Goal: Transaction & Acquisition: Purchase product/service

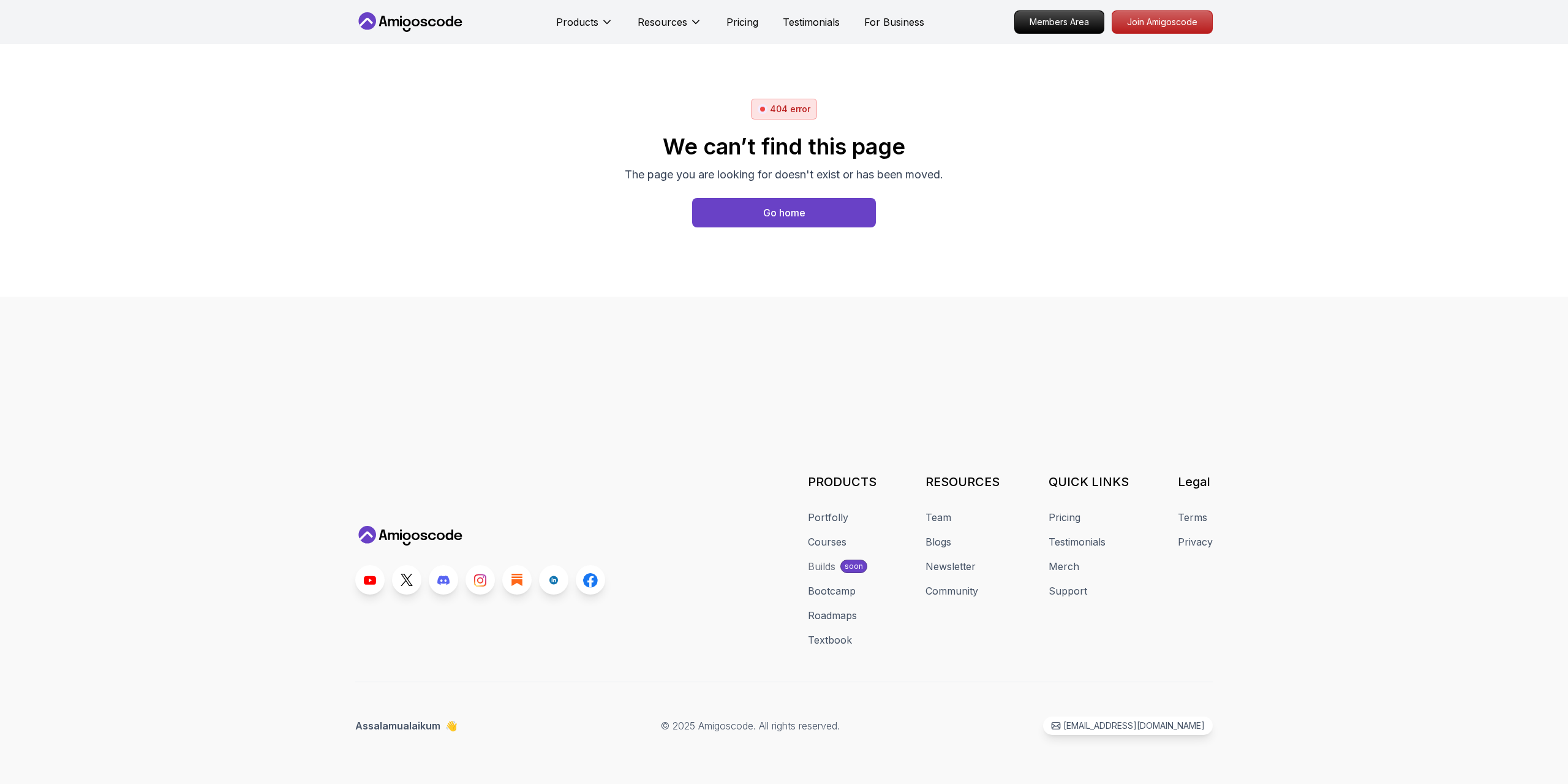
click at [750, 216] on button "Go home" at bounding box center [784, 212] width 184 height 29
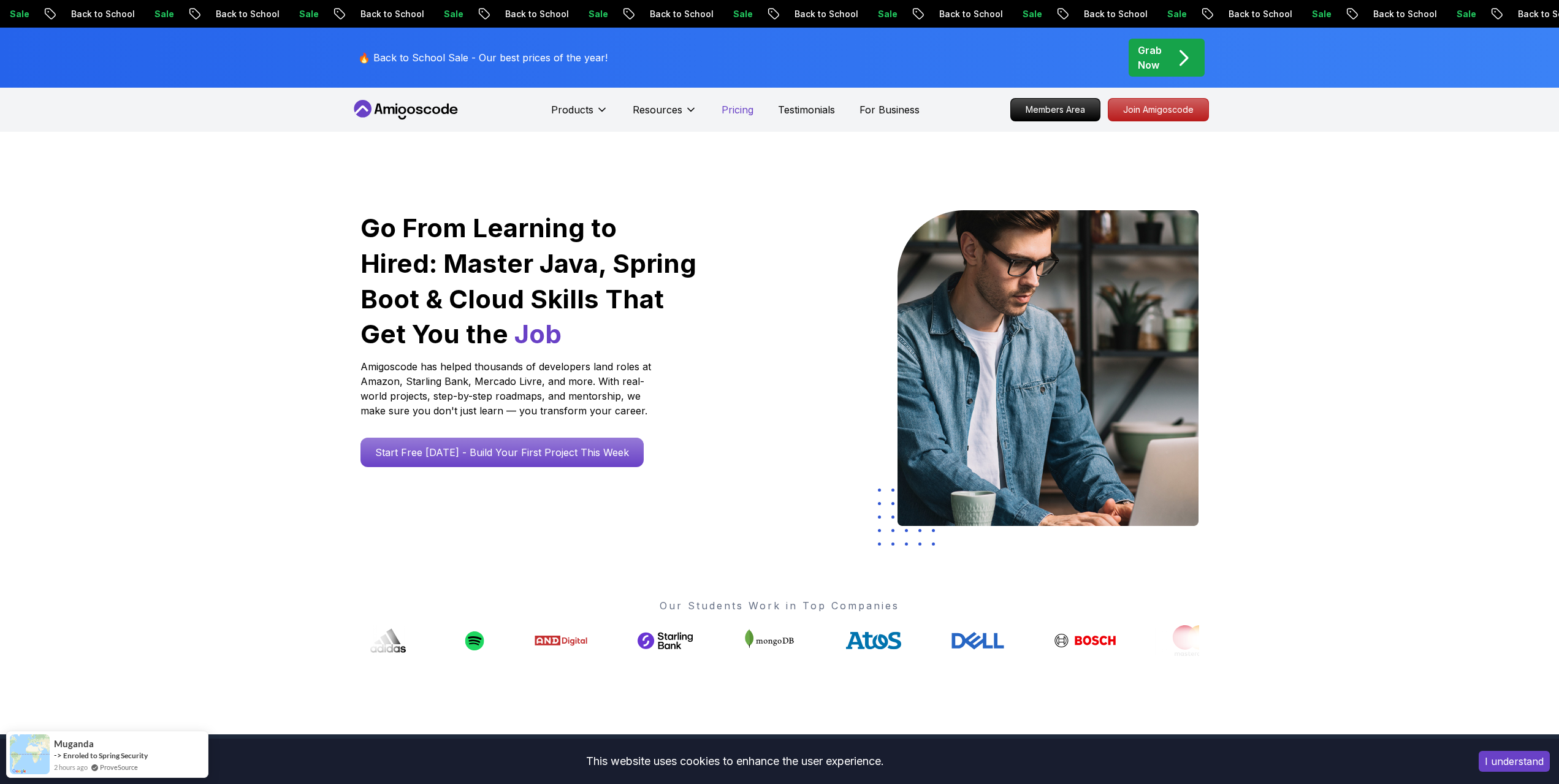
click at [742, 110] on p "Pricing" at bounding box center [737, 110] width 32 height 15
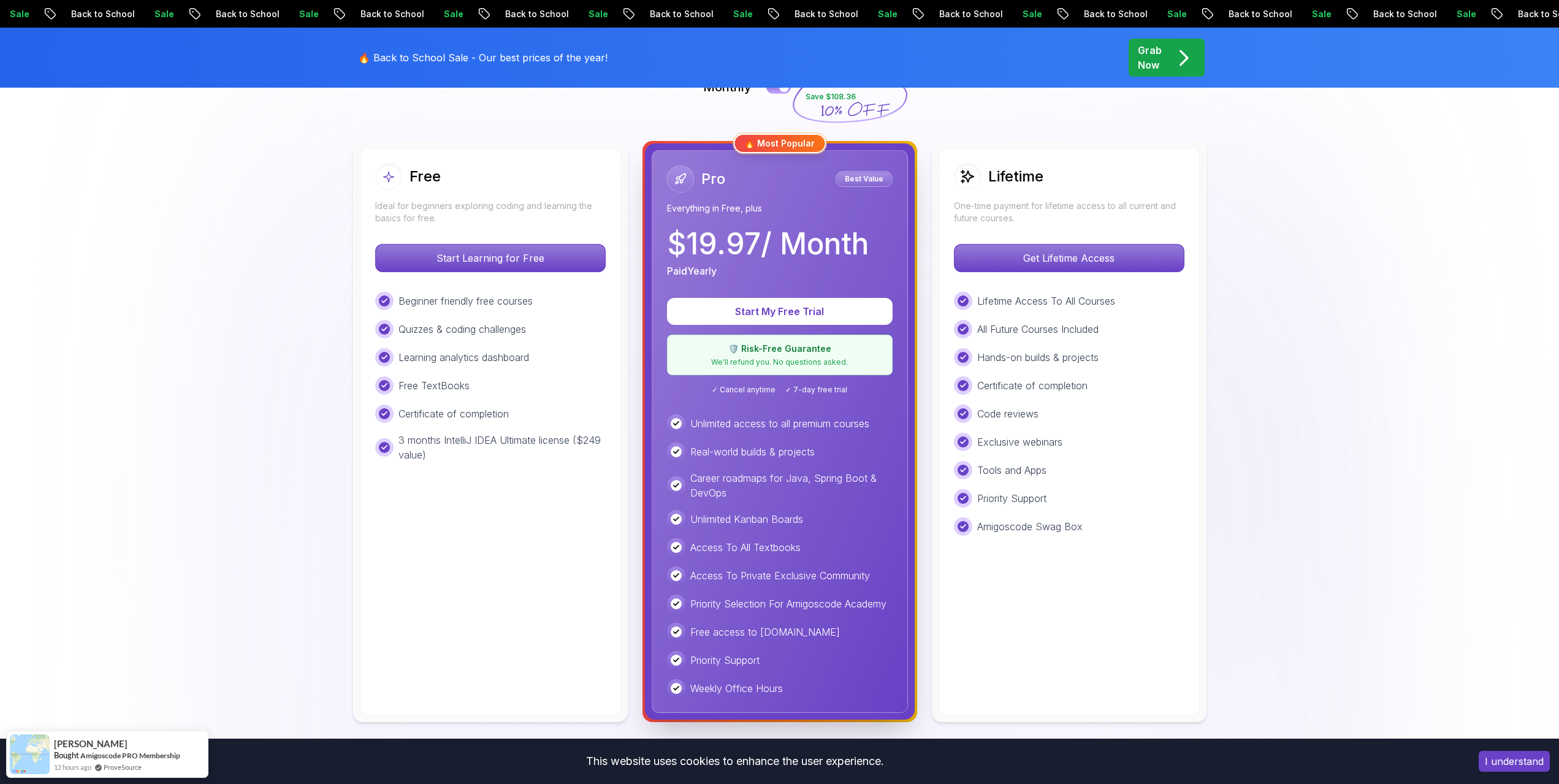
scroll to position [306, 0]
click at [1027, 235] on div "Lifetime One-time payment for lifetime access to all current and future courses…" at bounding box center [1069, 432] width 261 height 568
click at [1022, 245] on div "Get Lifetime Access" at bounding box center [1069, 259] width 230 height 28
click at [174, 289] on img at bounding box center [779, 594] width 1559 height 1538
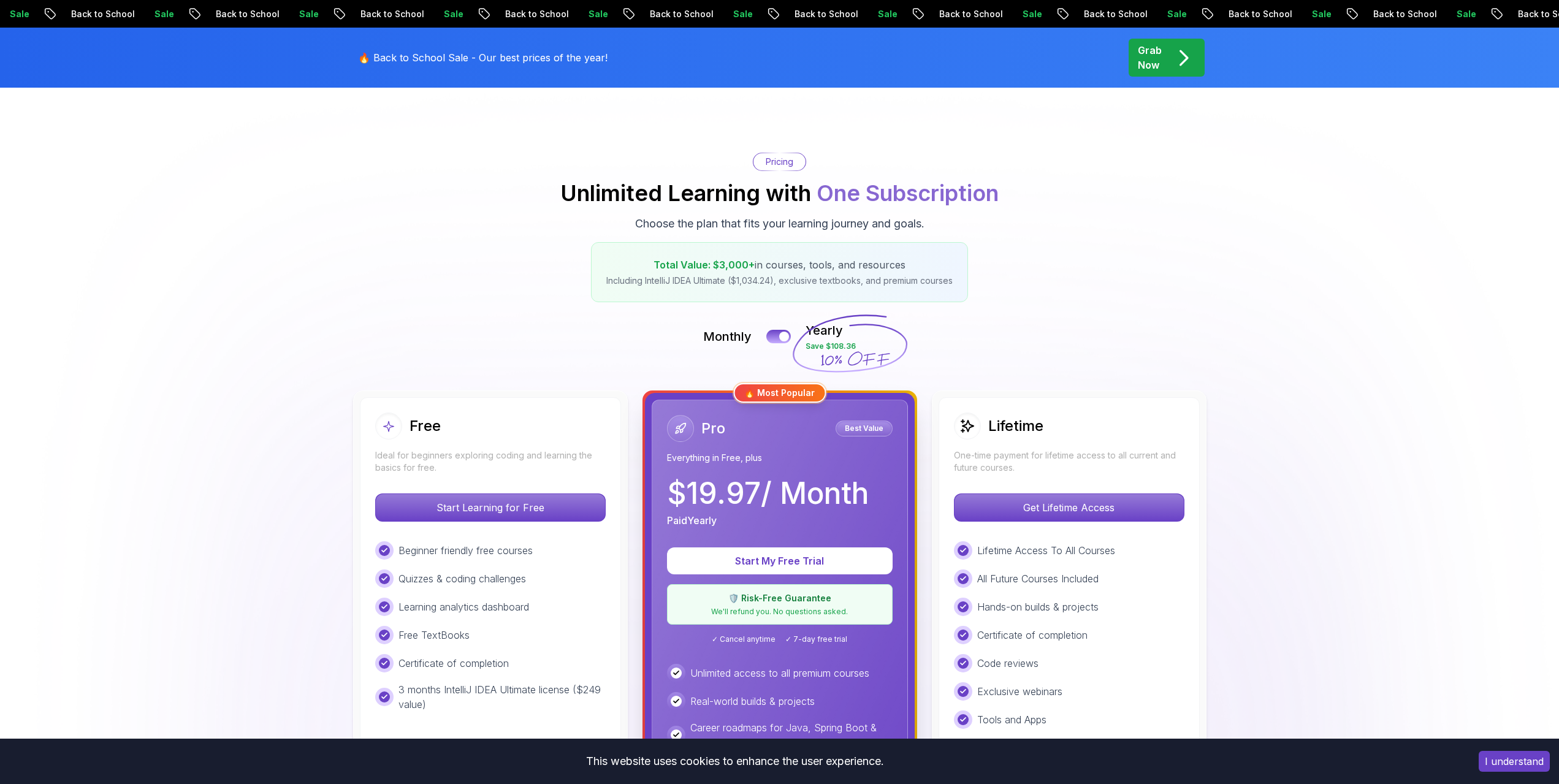
scroll to position [0, 0]
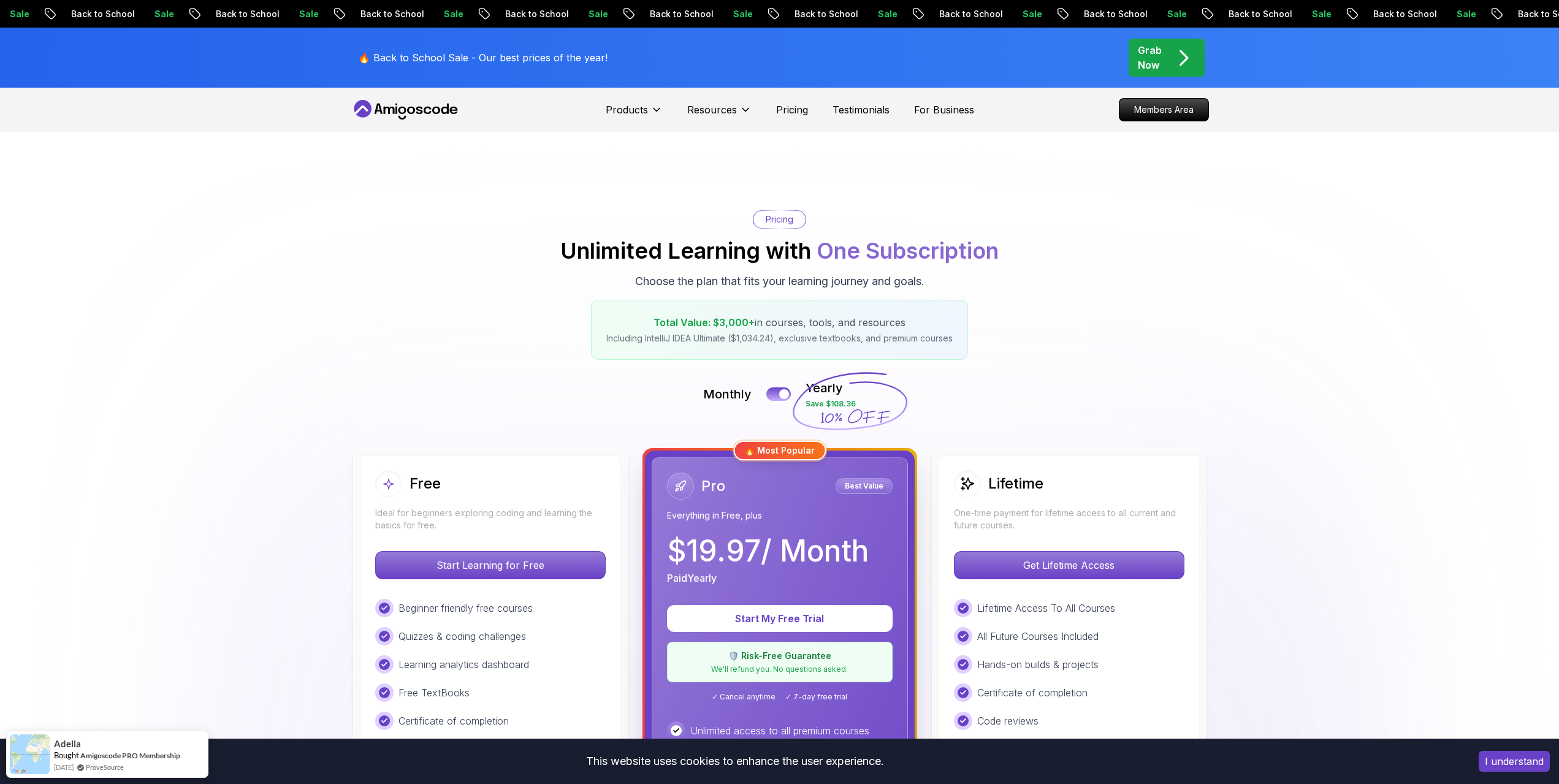
click at [416, 112] on icon at bounding box center [406, 109] width 110 height 19
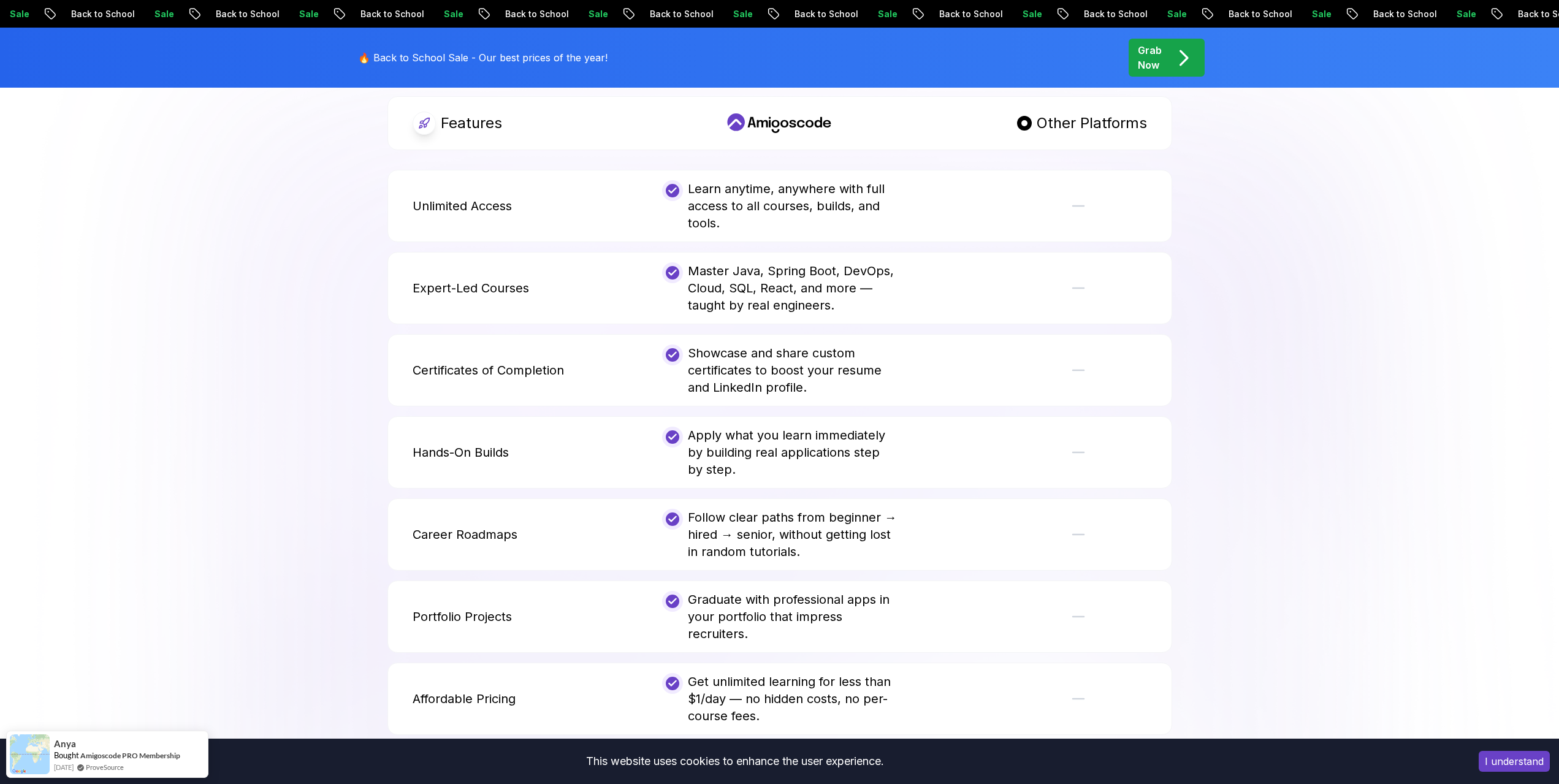
scroll to position [2390, 0]
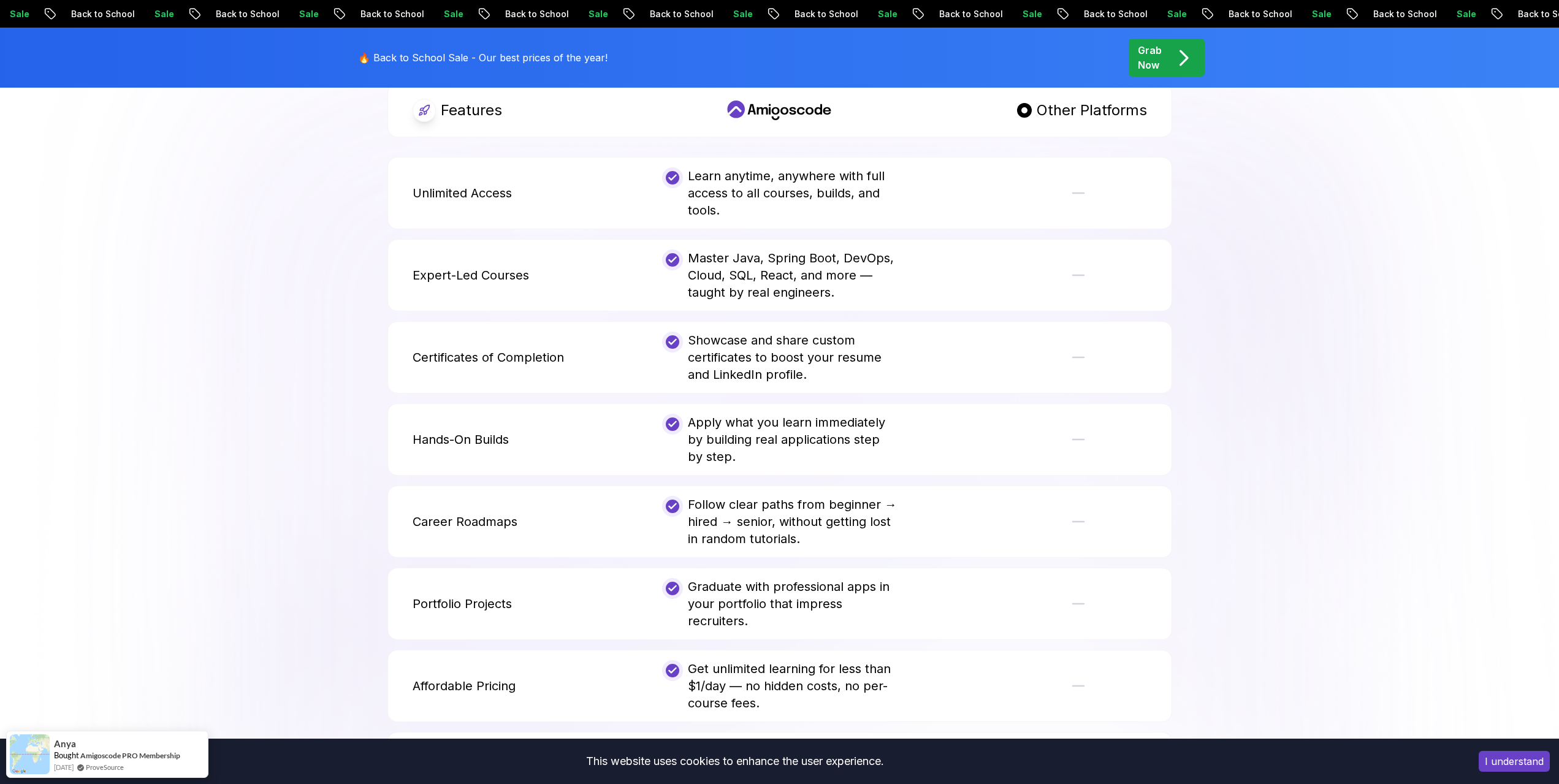
click at [722, 250] on div "Master Java, Spring Boot, DevOps, Cloud, SQL, React, and more — taught by real …" at bounding box center [779, 276] width 235 height 52
click at [670, 255] on icon at bounding box center [672, 260] width 8 height 8
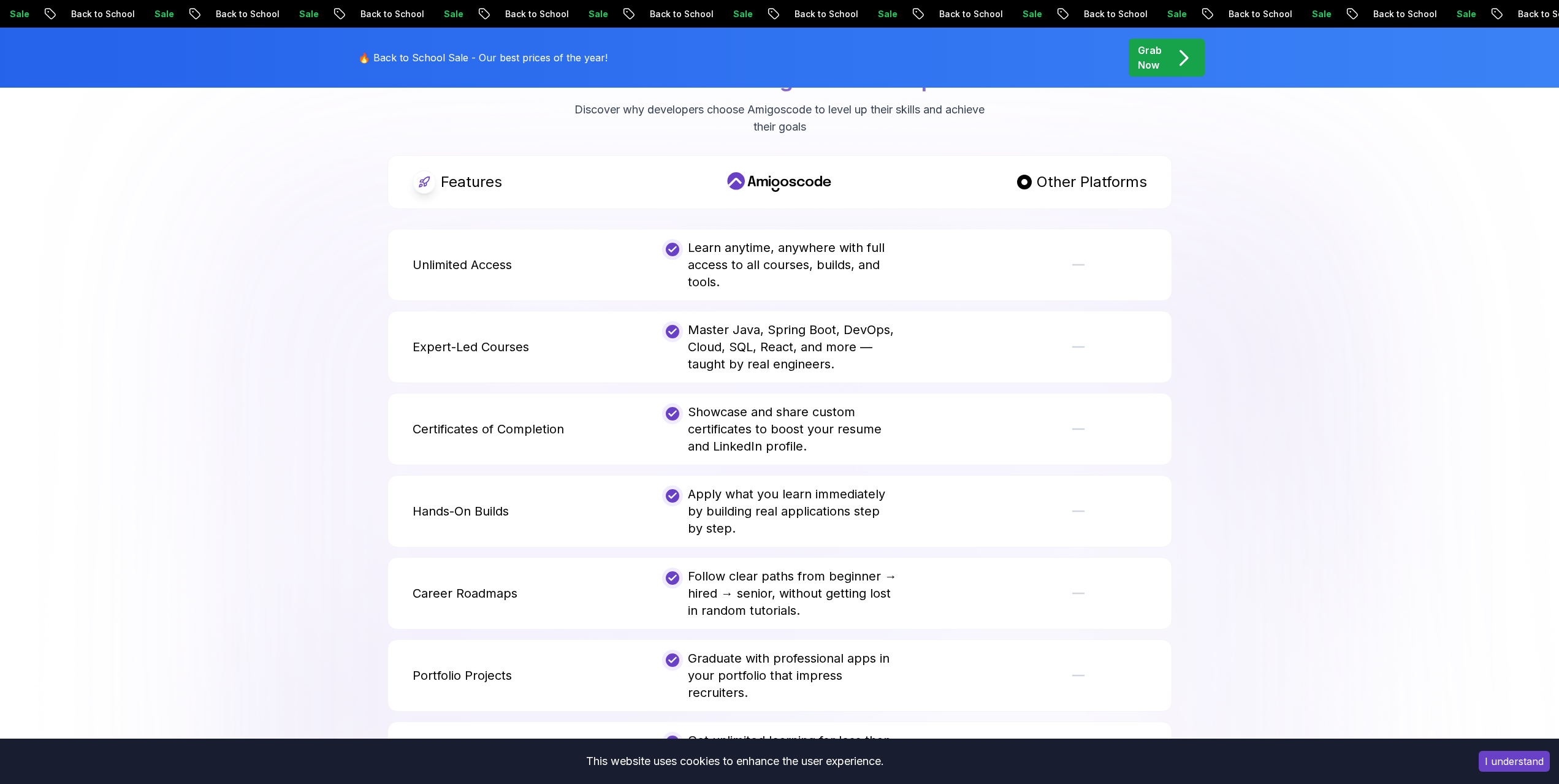
scroll to position [2268, 0]
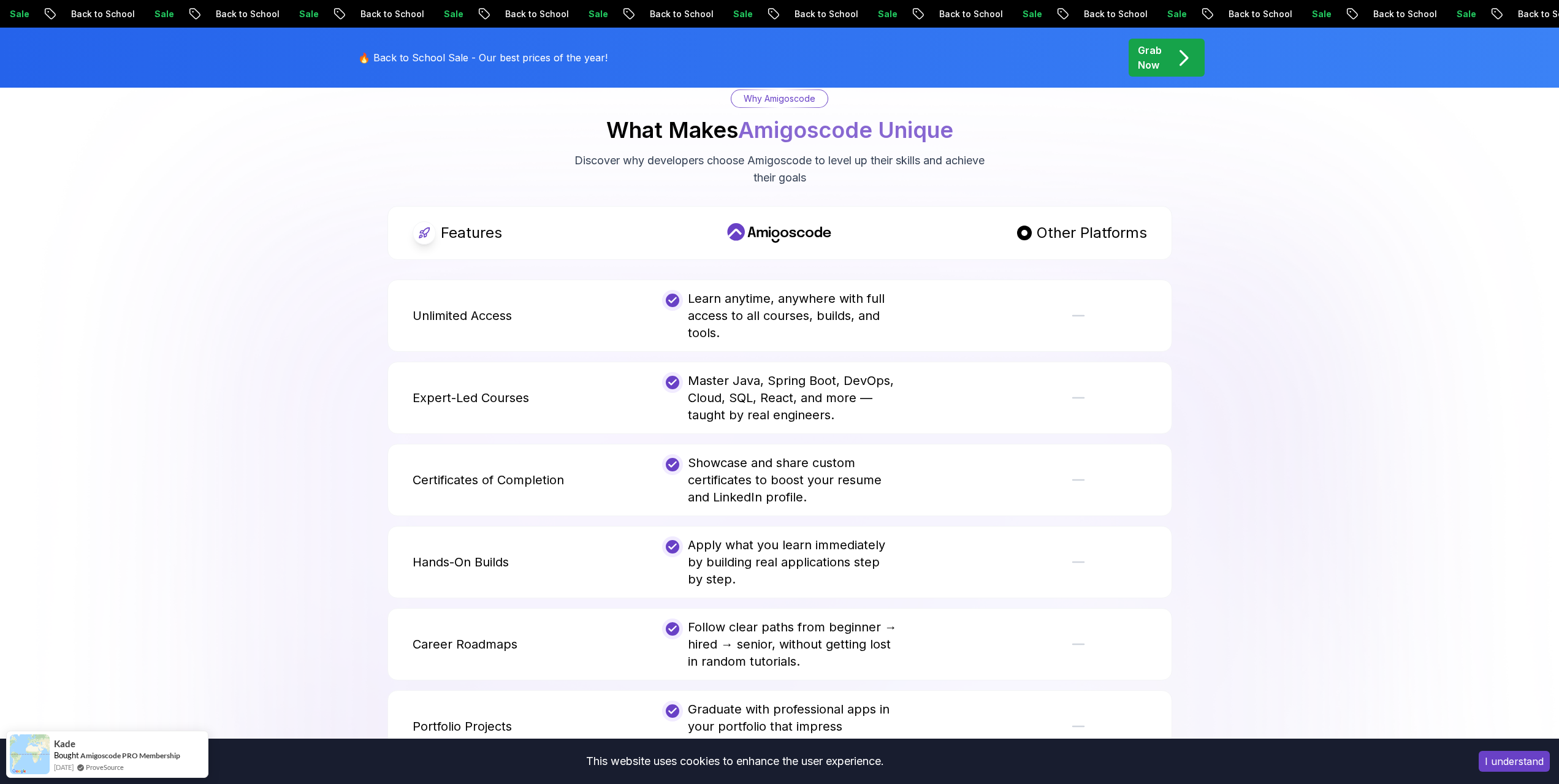
click at [765, 221] on div at bounding box center [779, 233] width 235 height 23
click at [878, 221] on div at bounding box center [779, 233] width 235 height 23
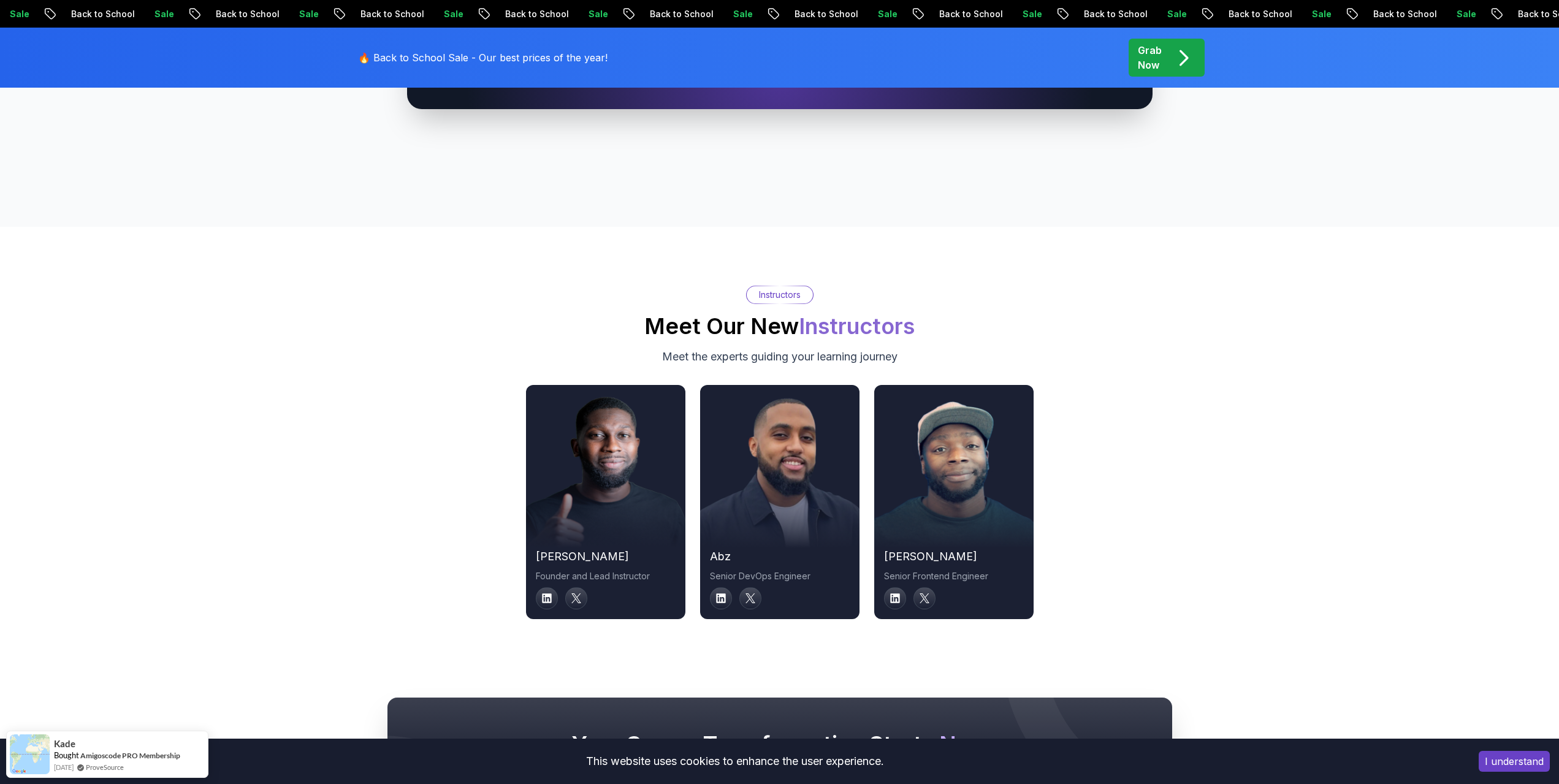
scroll to position [3983, 0]
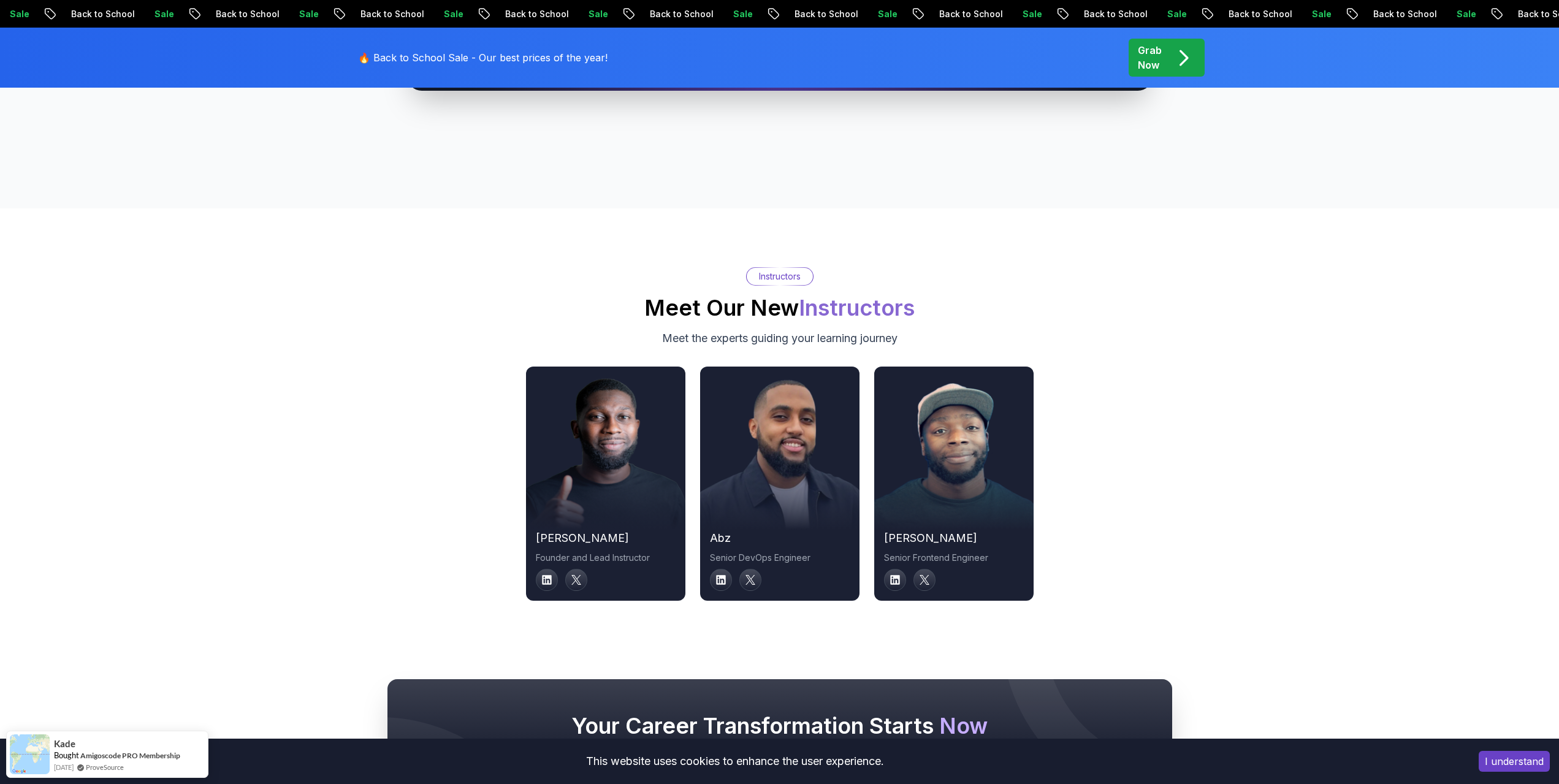
click at [321, 317] on div "Instructors Meet Our New Instructors Meet the experts guiding your learning jou…" at bounding box center [779, 434] width 1559 height 451
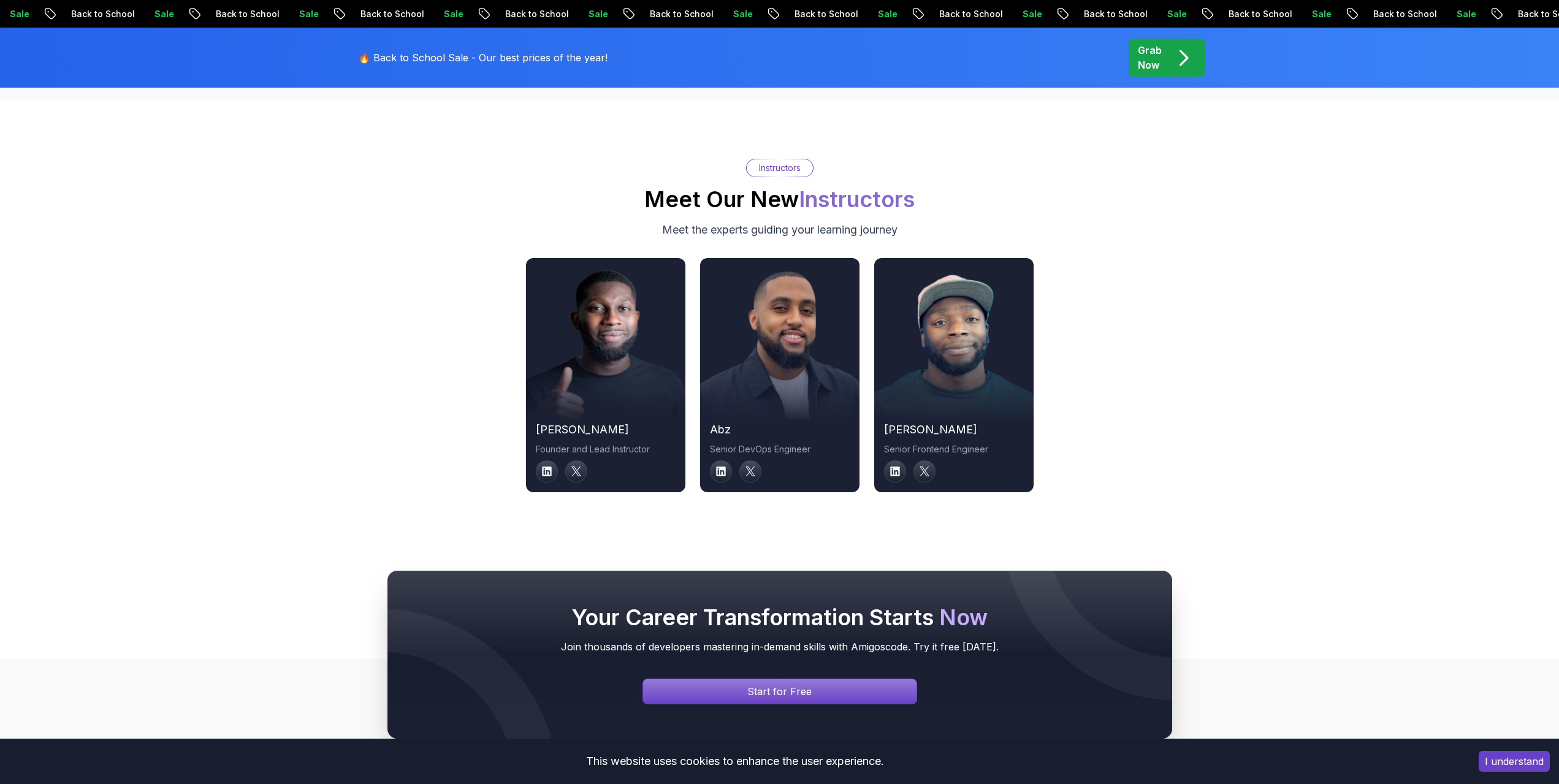
scroll to position [4167, 0]
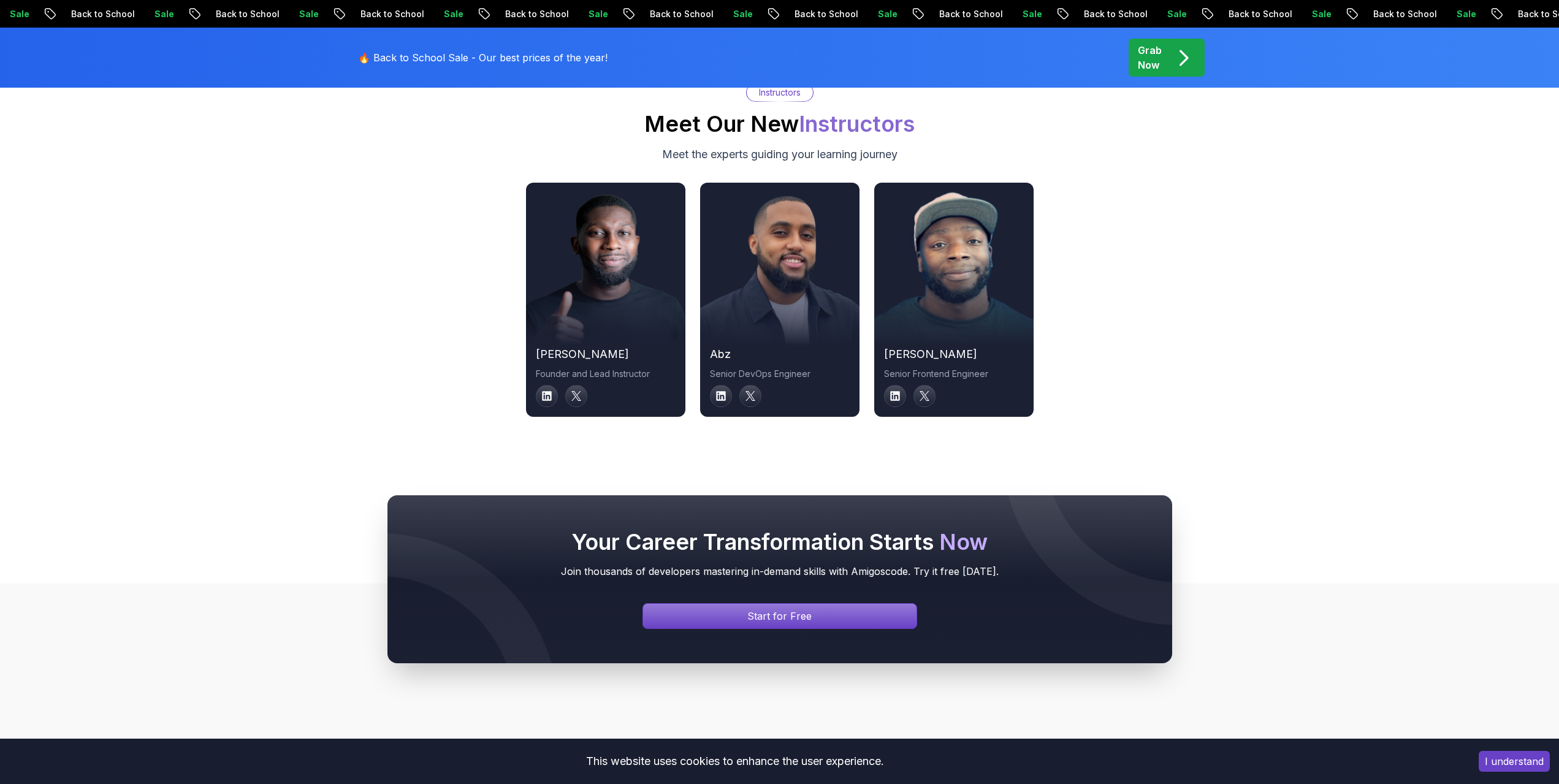
click at [954, 263] on div at bounding box center [954, 300] width 159 height 92
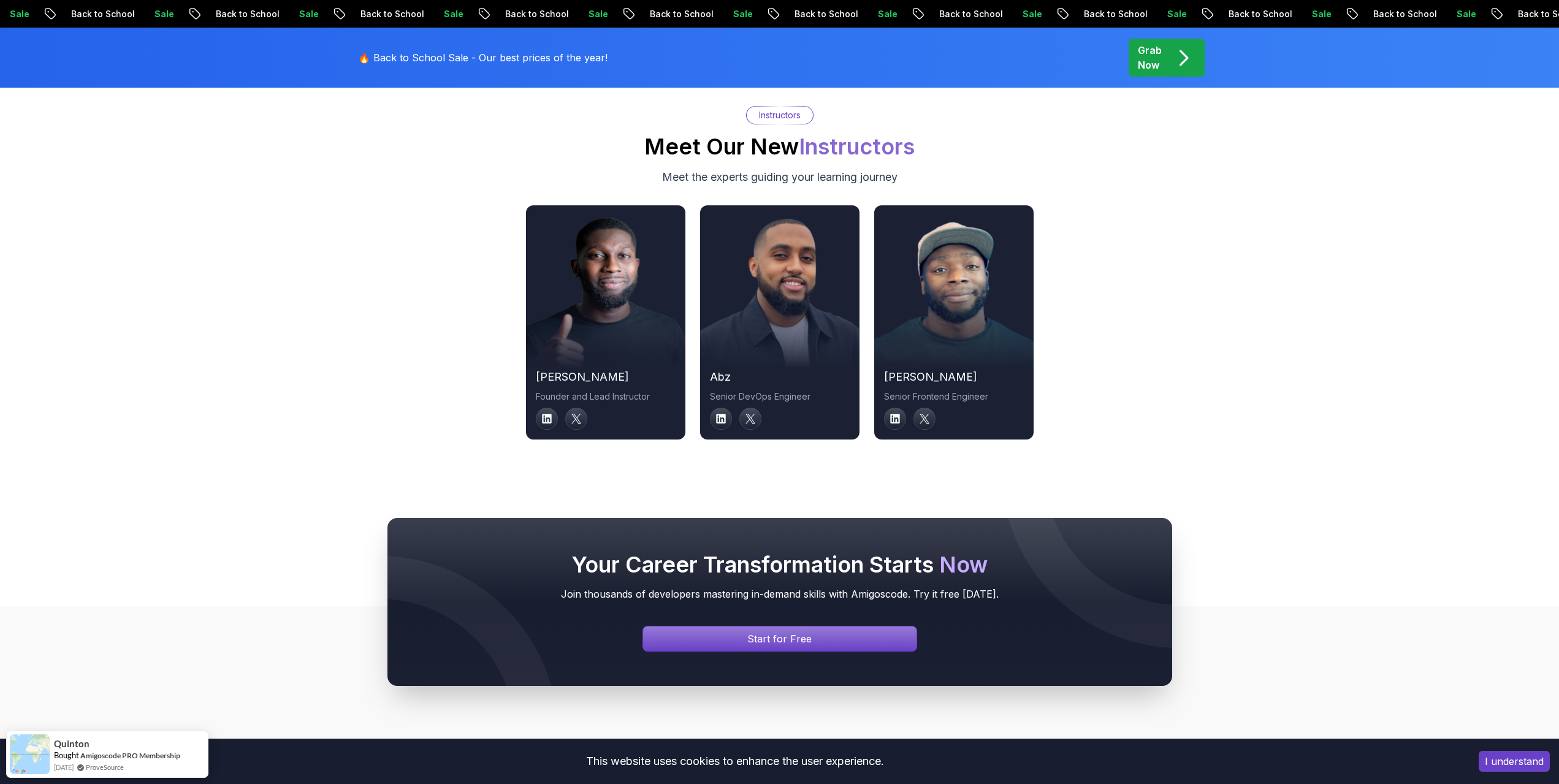
scroll to position [4106, 0]
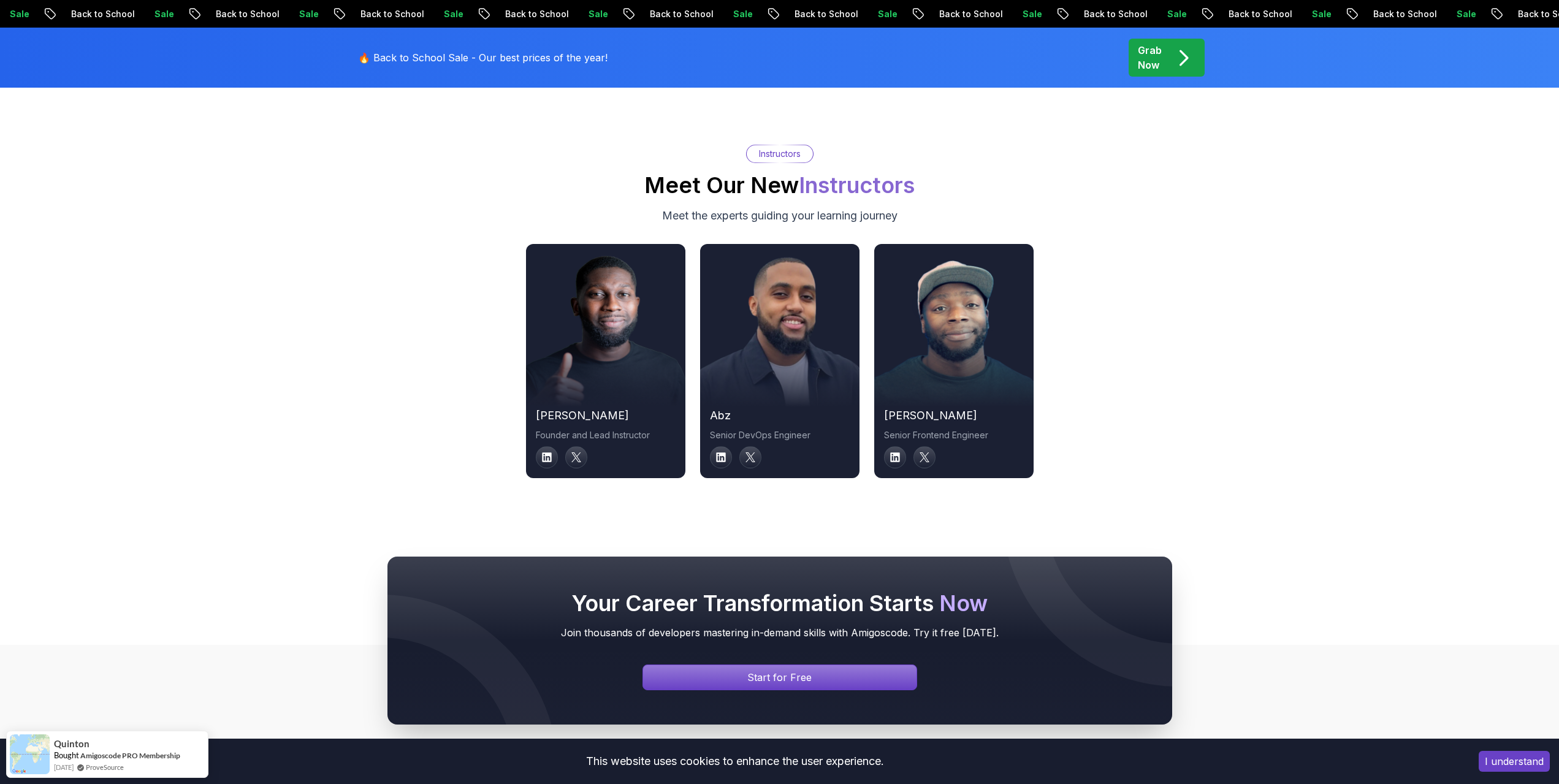
click at [696, 326] on div "nelson Founder and Lead Instructor abz Senior DevOps Engineer richard Senior Fr…" at bounding box center [780, 361] width 858 height 234
click at [755, 317] on div at bounding box center [779, 361] width 159 height 92
click at [587, 315] on div at bounding box center [605, 361] width 159 height 92
click at [789, 315] on div at bounding box center [779, 361] width 159 height 92
click at [908, 315] on div at bounding box center [954, 361] width 159 height 92
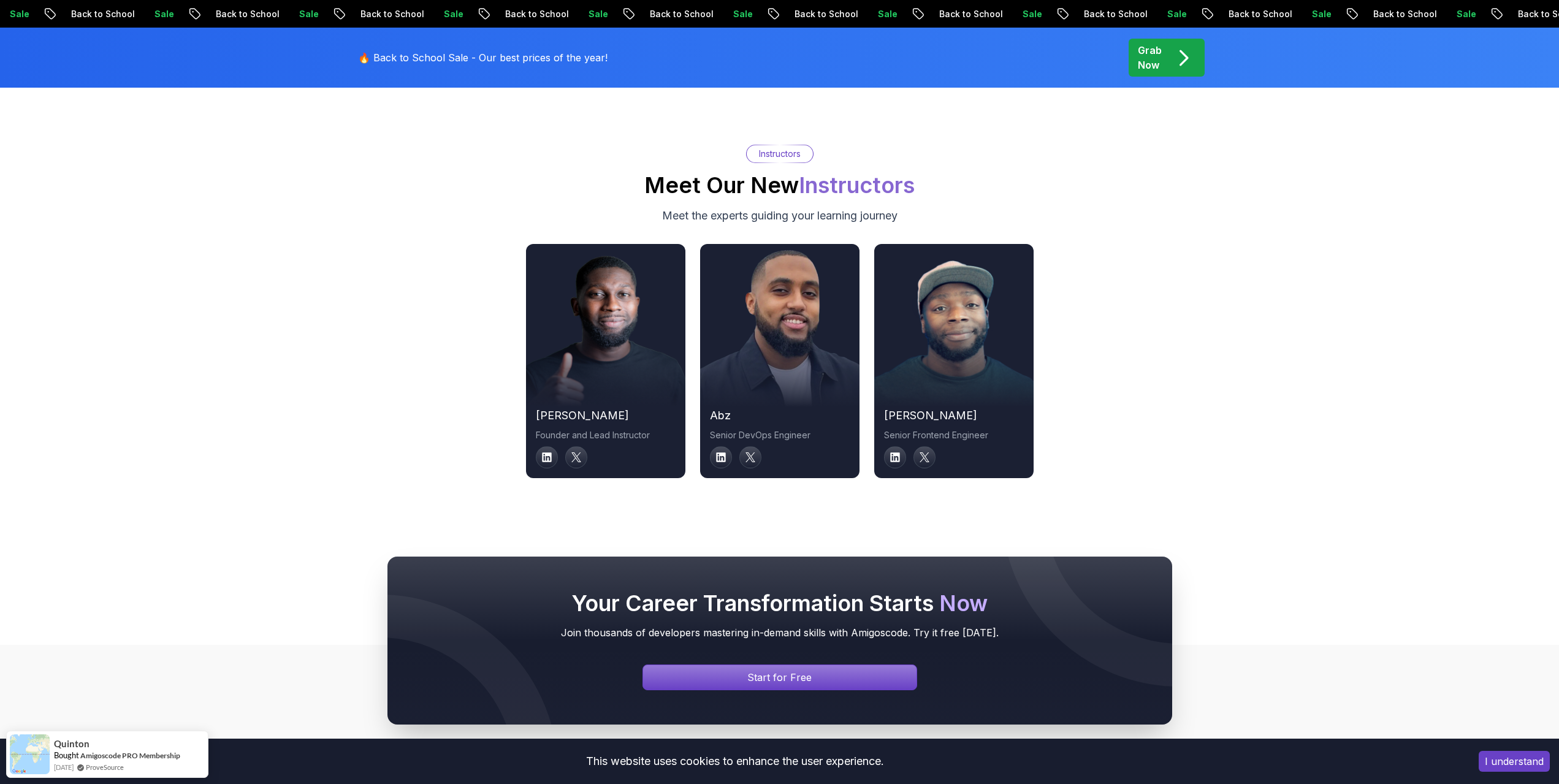
click at [721, 315] on div at bounding box center [779, 361] width 159 height 92
click at [520, 280] on div "nelson Founder and Lead Instructor abz Senior DevOps Engineer richard Senior Fr…" at bounding box center [780, 361] width 858 height 234
click at [607, 290] on img at bounding box center [605, 331] width 175 height 169
click at [997, 336] on div at bounding box center [954, 361] width 159 height 92
click at [811, 340] on div at bounding box center [779, 361] width 159 height 92
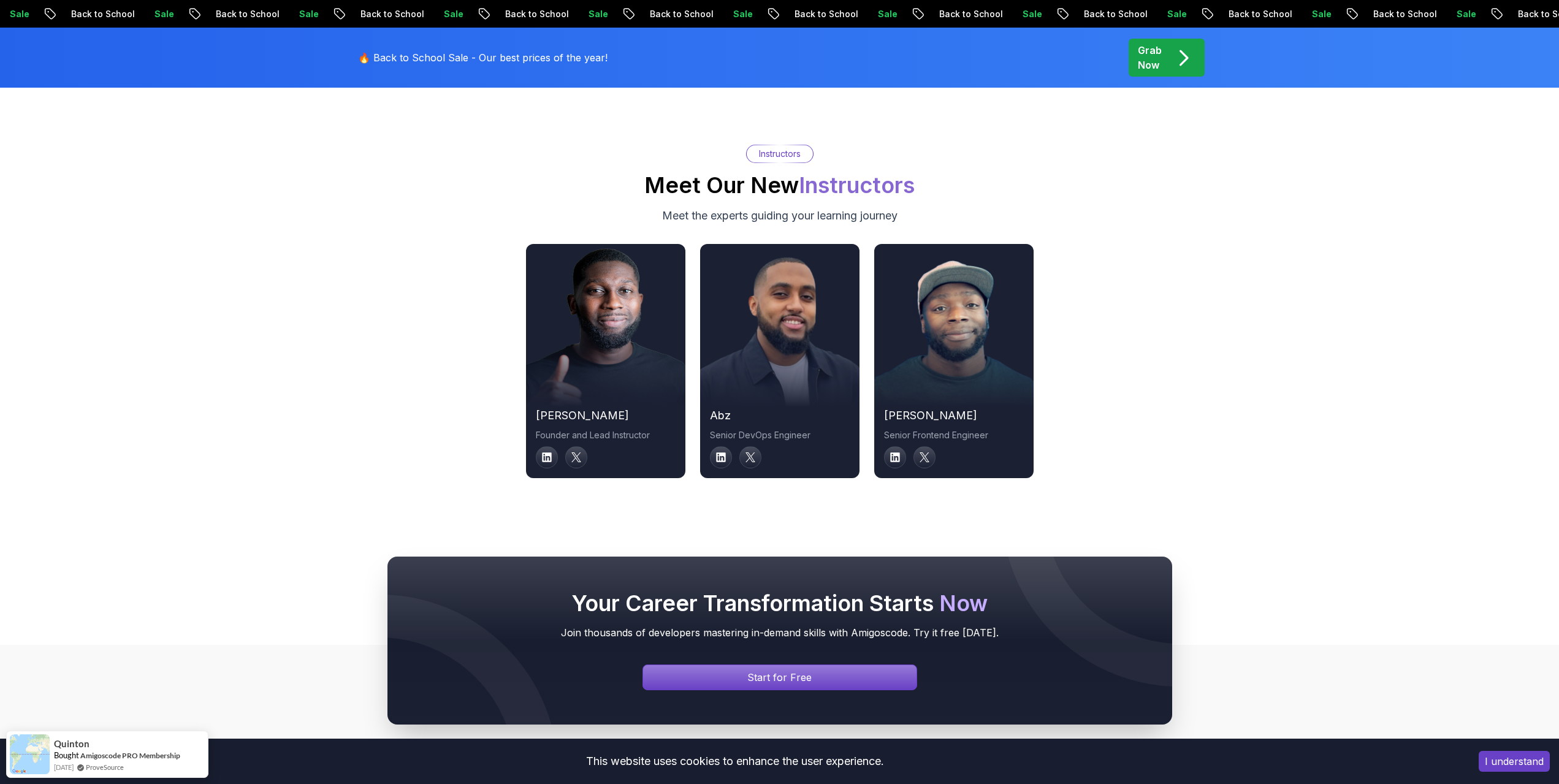
click at [602, 332] on div at bounding box center [605, 361] width 159 height 92
click at [720, 445] on link at bounding box center [721, 457] width 24 height 24
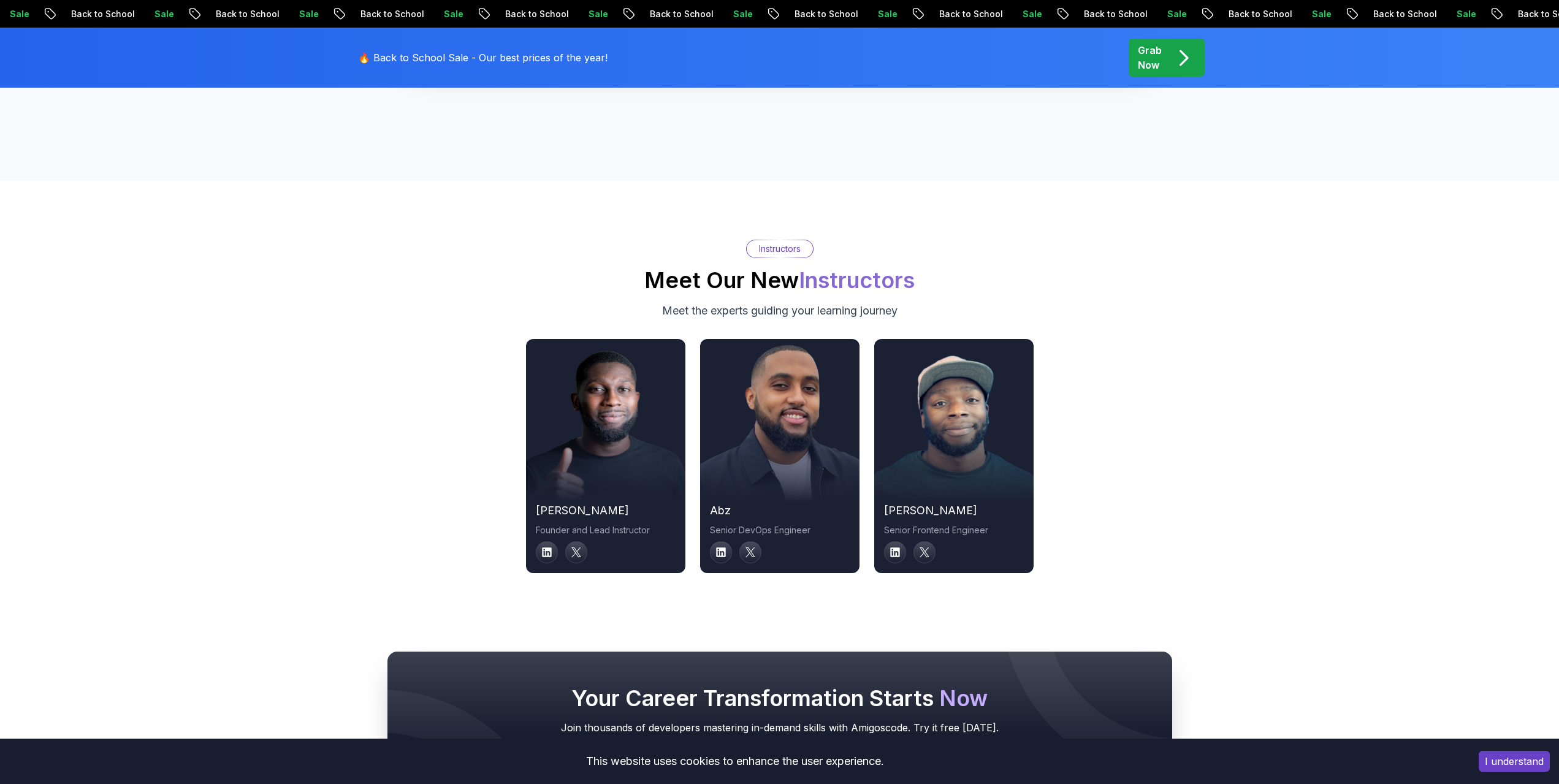
scroll to position [3983, 0]
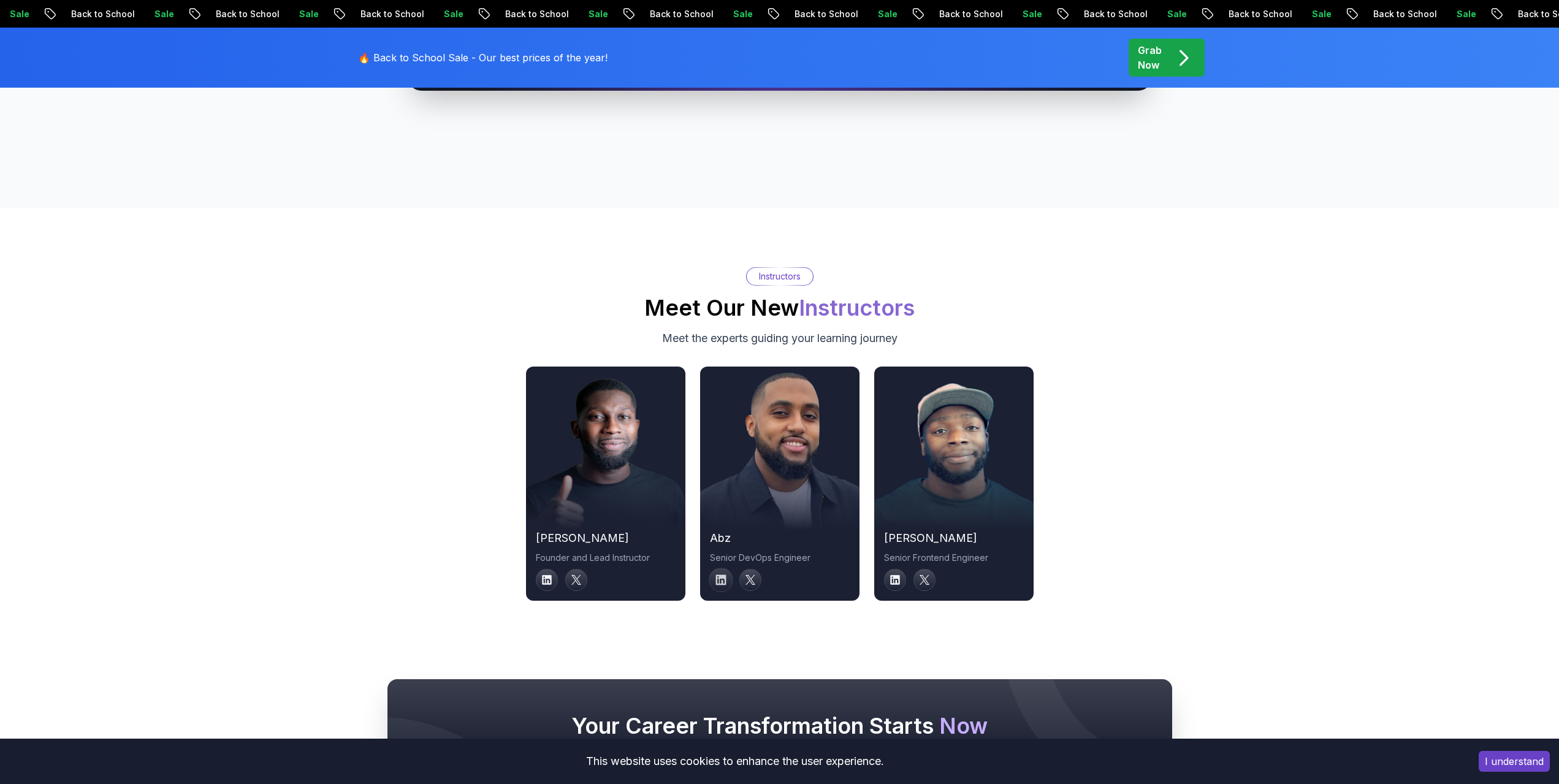
click at [716, 575] on icon at bounding box center [721, 580] width 10 height 10
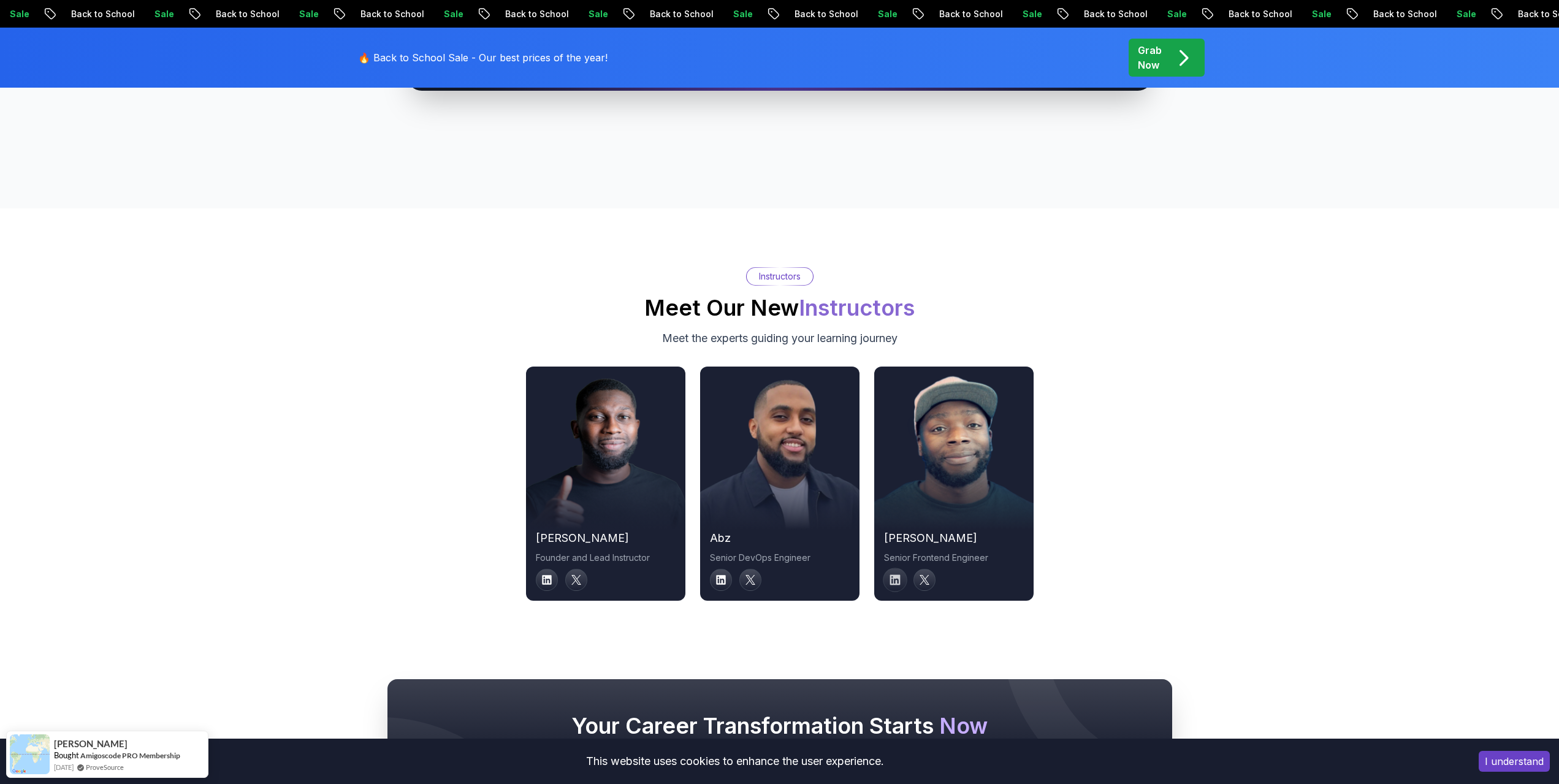
click at [890, 575] on icon at bounding box center [894, 580] width 10 height 10
click at [549, 574] on icon at bounding box center [546, 579] width 11 height 11
click at [750, 574] on icon at bounding box center [750, 579] width 11 height 11
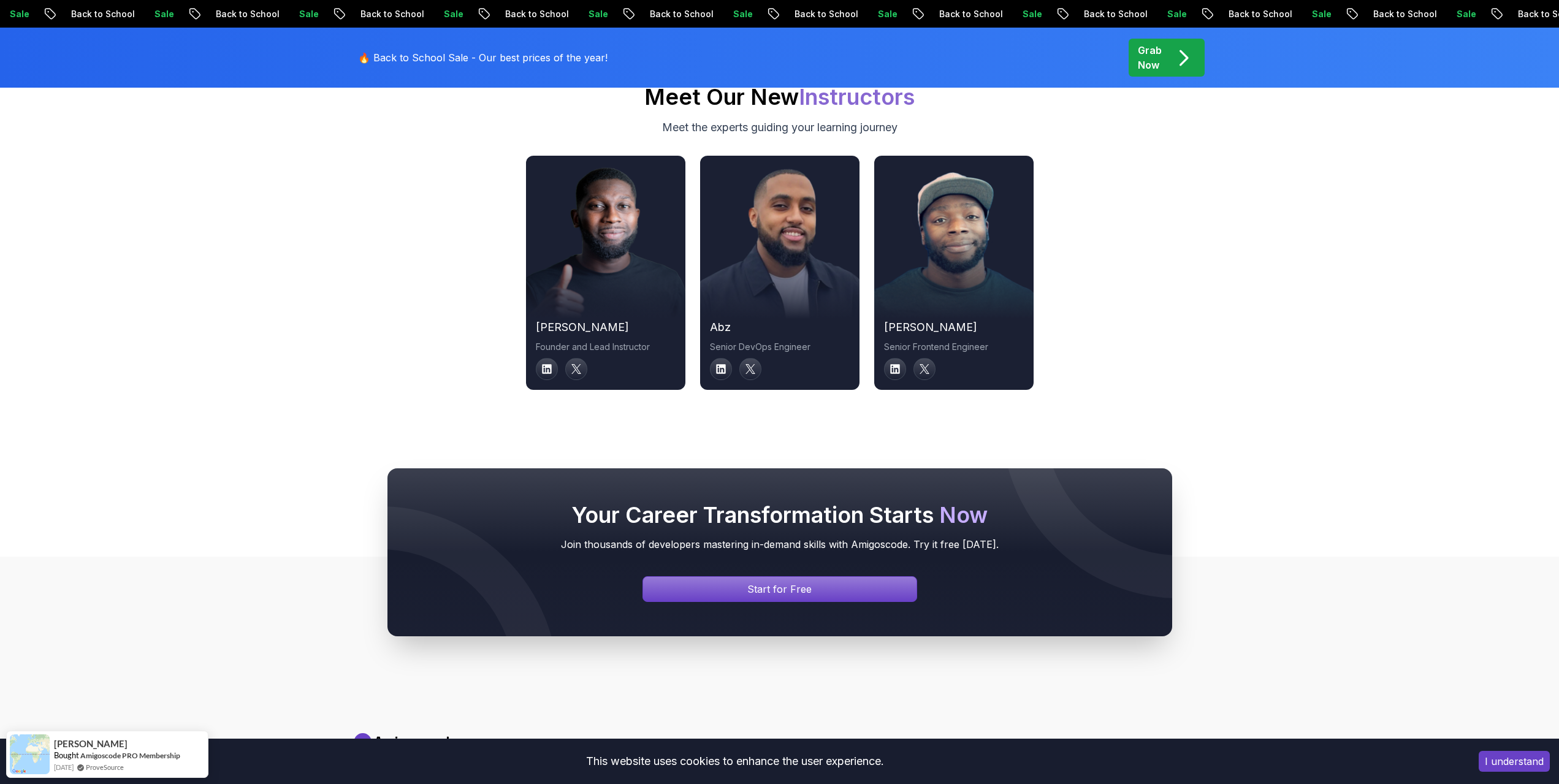
scroll to position [3826, 0]
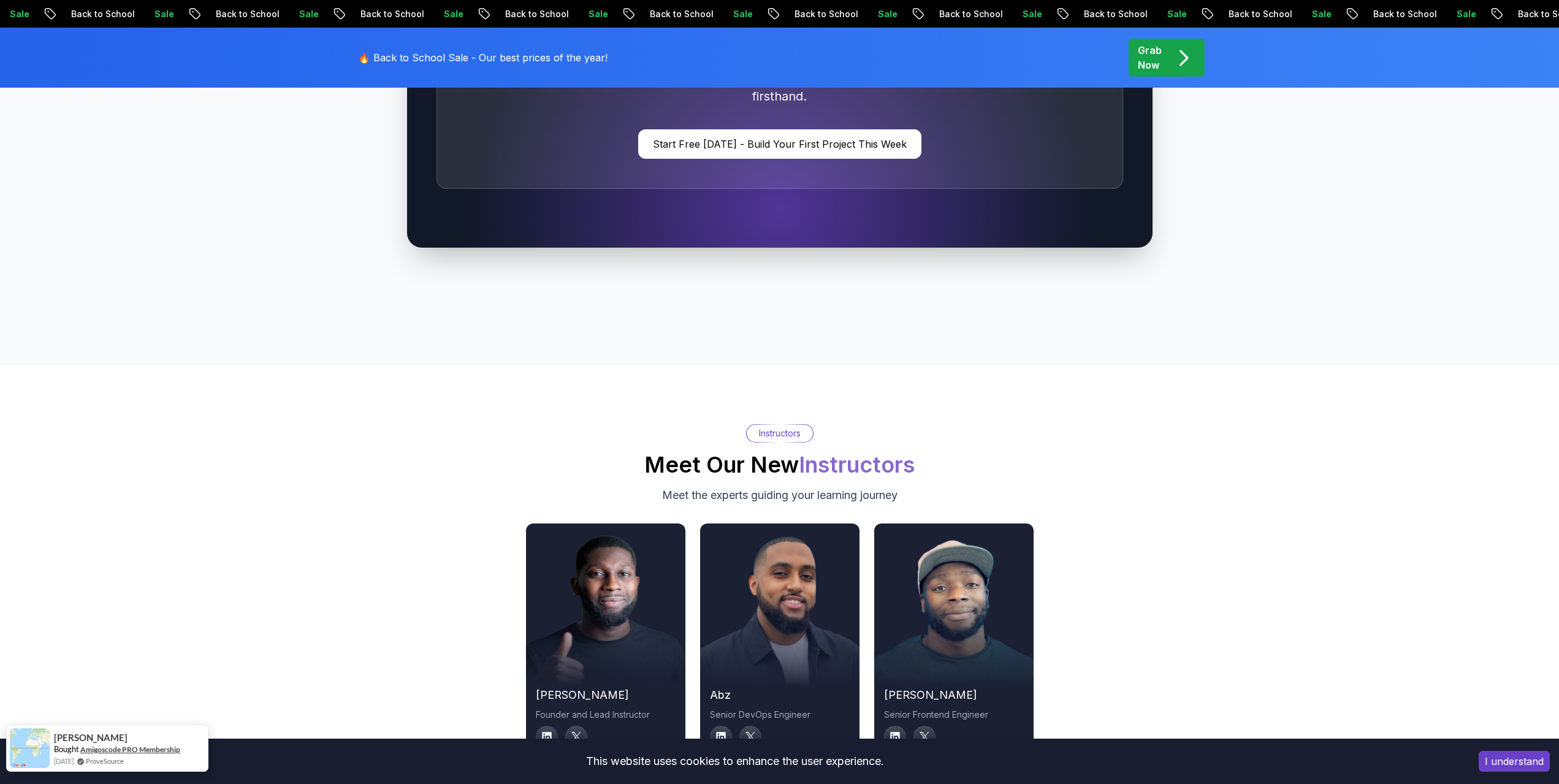
click at [127, 748] on link "Amigoscode PRO Membership" at bounding box center [130, 749] width 100 height 10
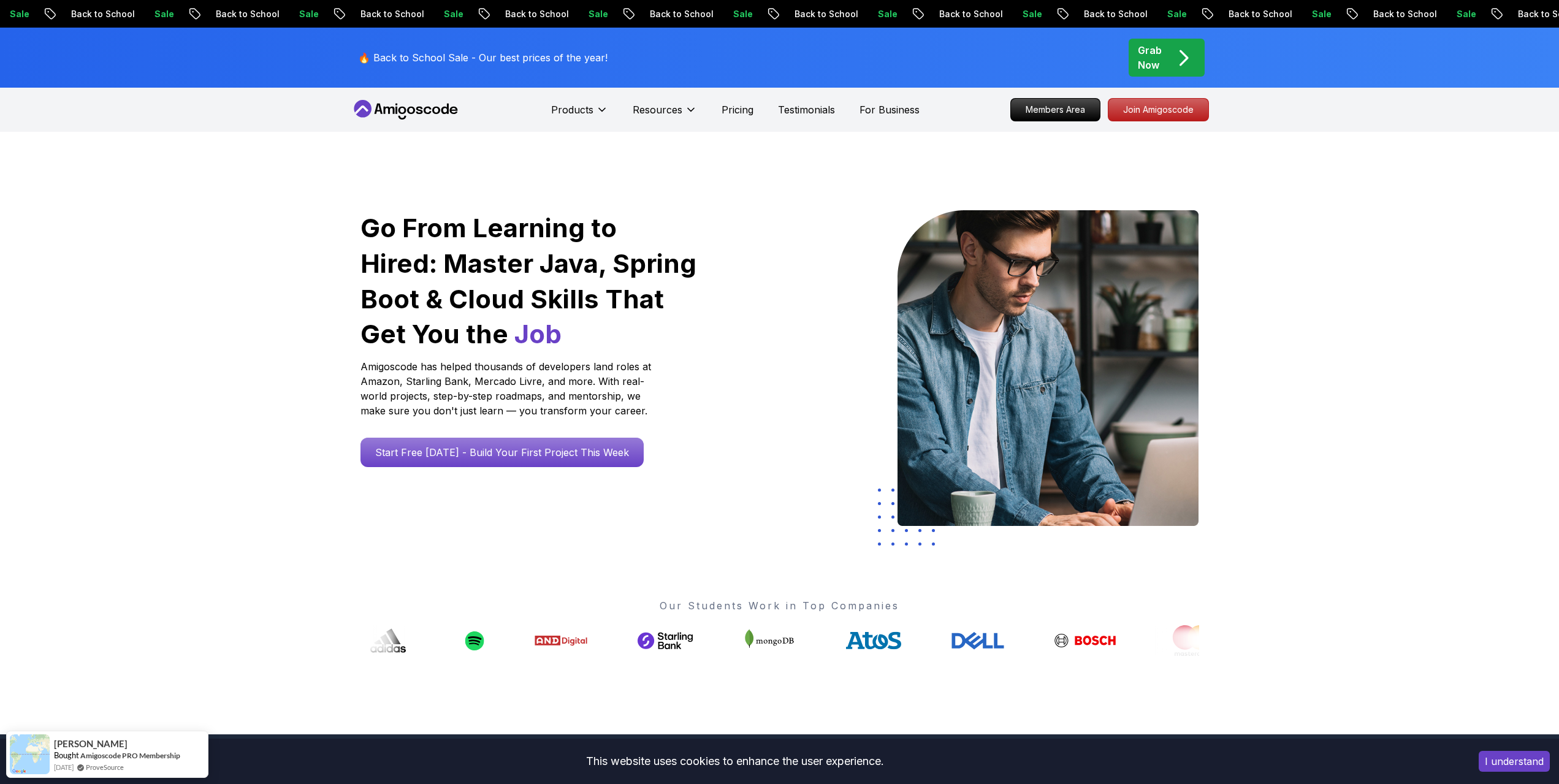
click at [409, 296] on h1 "Go From Learning to Hired: Master Java, Spring Boot & Cloud Skills That Get You…" at bounding box center [529, 281] width 337 height 142
